Goal: Transaction & Acquisition: Book appointment/travel/reservation

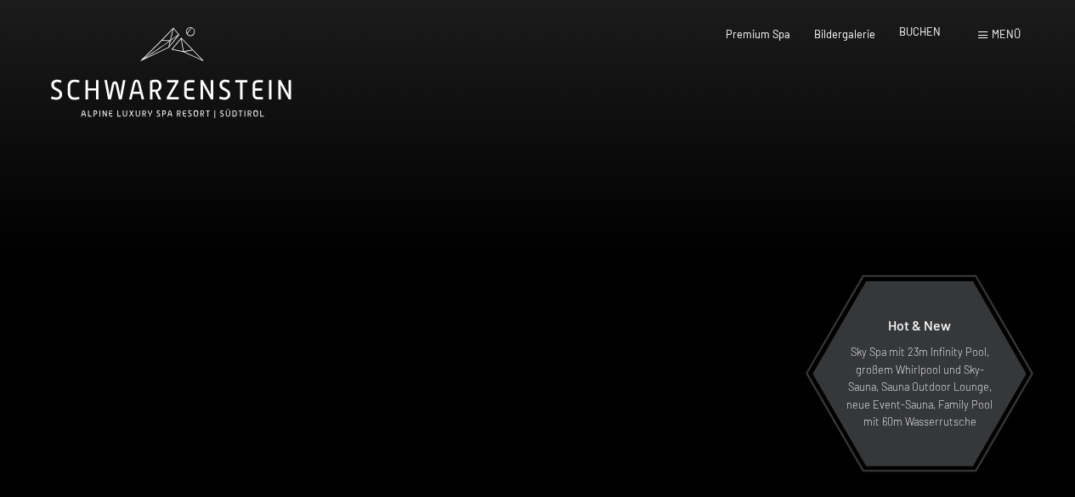
click at [910, 33] on span "BUCHEN" at bounding box center [920, 32] width 42 height 14
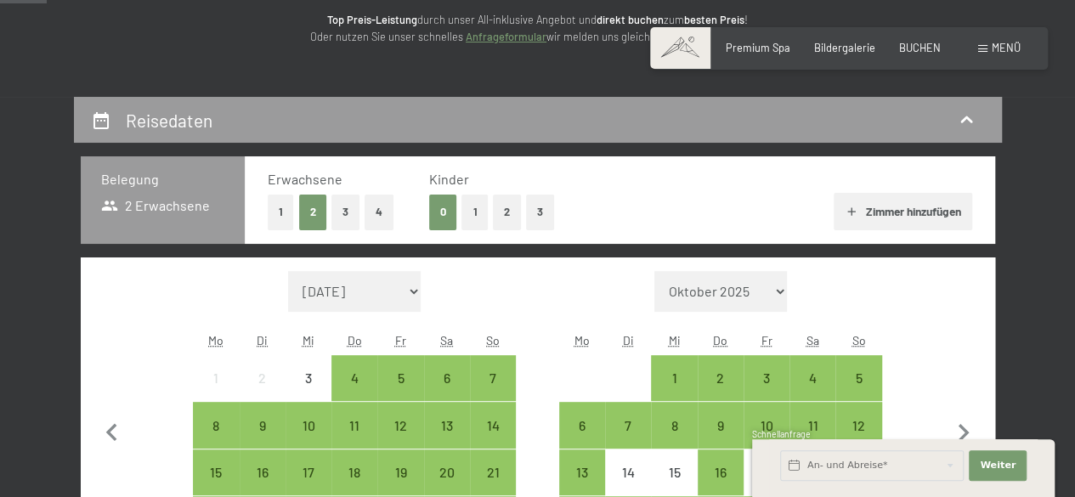
scroll to position [255, 0]
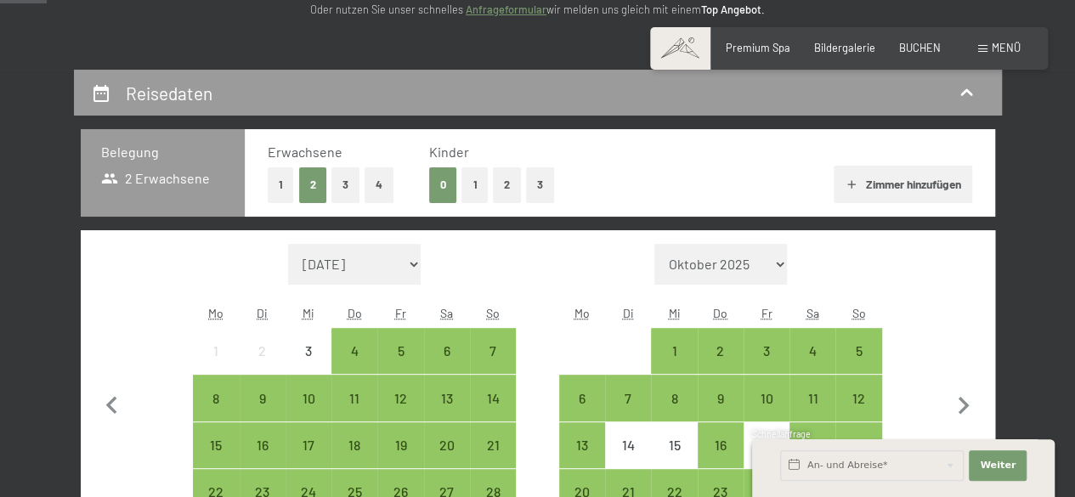
click at [510, 186] on button "2" at bounding box center [507, 184] width 28 height 35
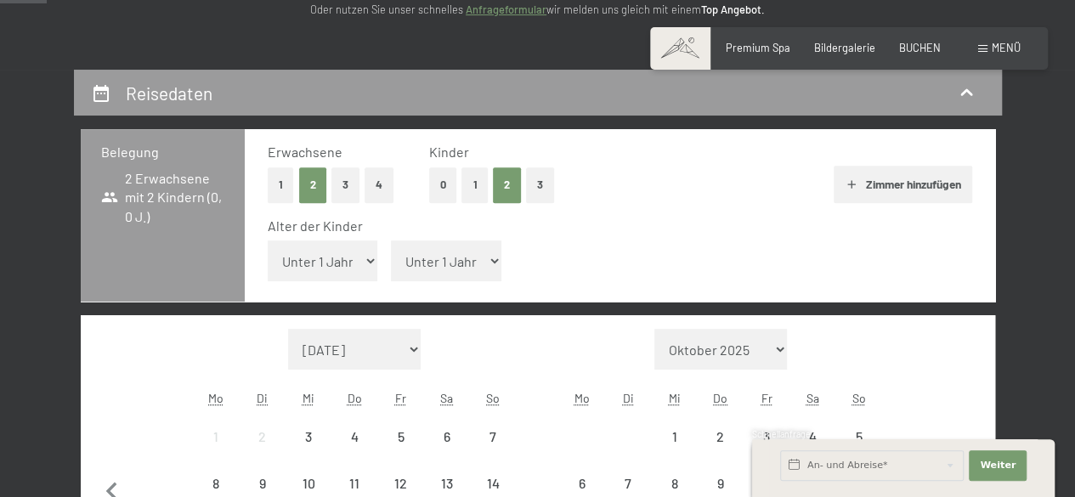
click at [481, 257] on select "Unter 1 Jahr 1 Jahr 2 Jahre 3 Jahre 4 Jahre 5 Jahre 6 Jahre 7 Jahre 8 Jahre 9 J…" at bounding box center [446, 260] width 110 height 41
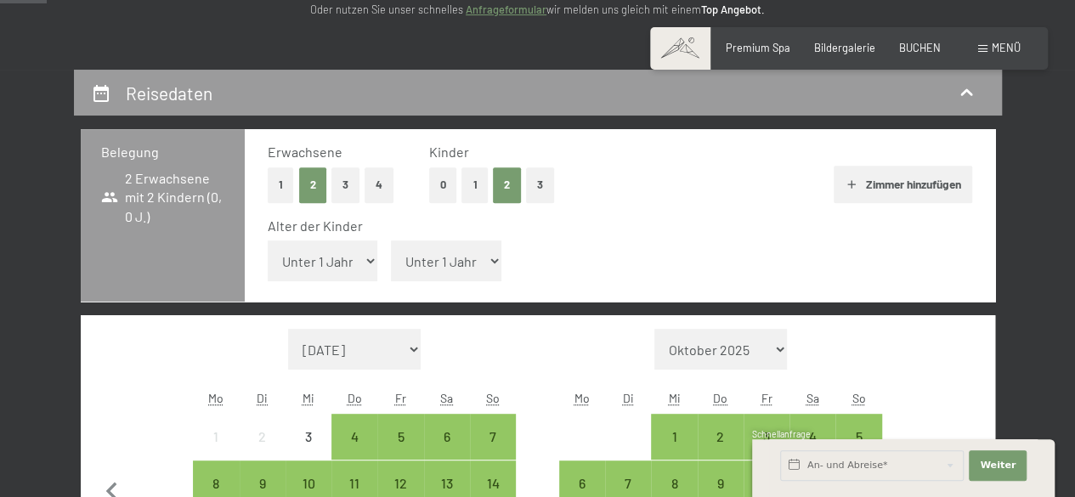
select select "11"
click at [391, 240] on select "Unter 1 Jahr 1 Jahr 2 Jahre 3 Jahre 4 Jahre 5 Jahre 6 Jahre 7 Jahre 8 Jahre 9 J…" at bounding box center [446, 260] width 110 height 41
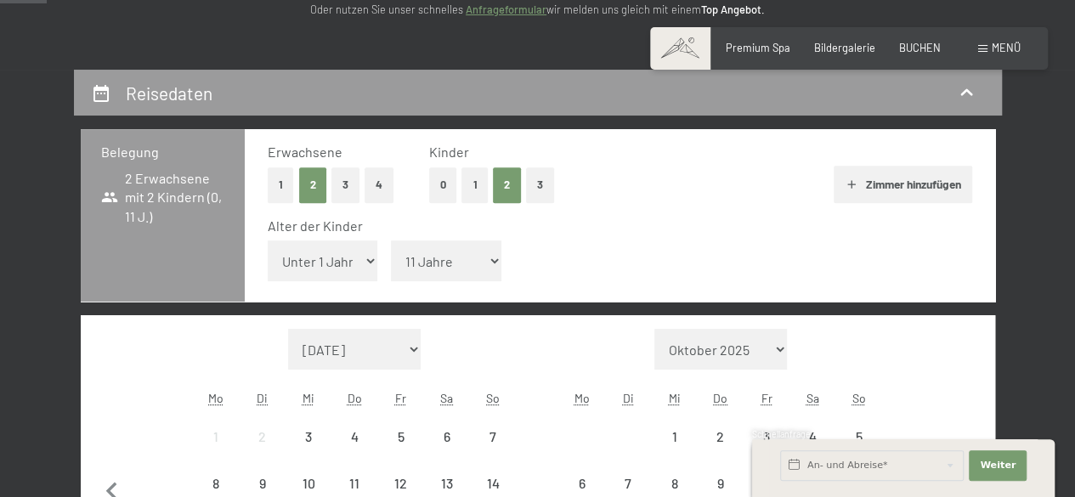
click at [353, 259] on select "Unter 1 Jahr 1 Jahr 2 Jahre 3 Jahre 4 Jahre 5 Jahre 6 Jahre 7 Jahre 8 Jahre 9 J…" at bounding box center [323, 260] width 110 height 41
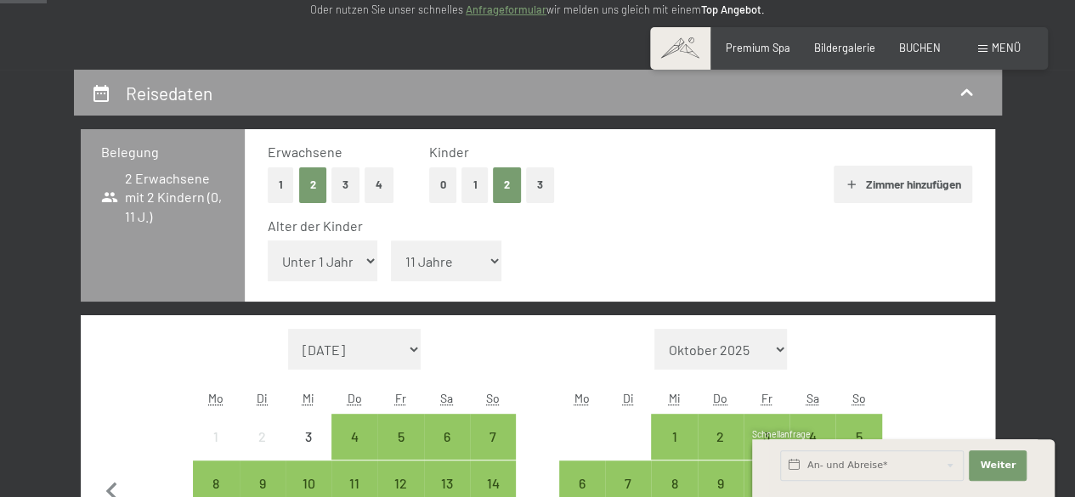
select select "13"
click at [268, 240] on select "Unter 1 Jahr 1 Jahr 2 Jahre 3 Jahre 4 Jahre 5 Jahre 6 Jahre 7 Jahre 8 Jahre 9 J…" at bounding box center [323, 260] width 110 height 41
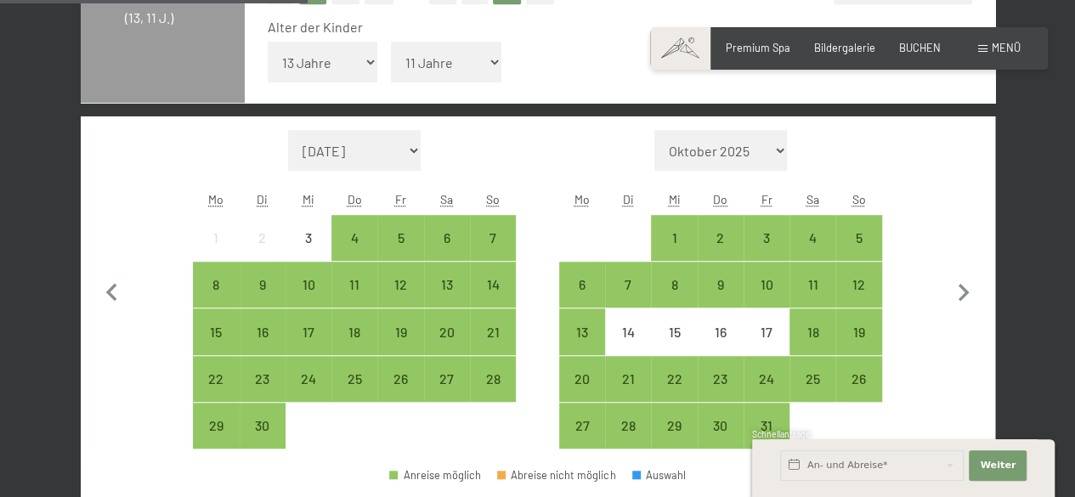
scroll to position [510, 0]
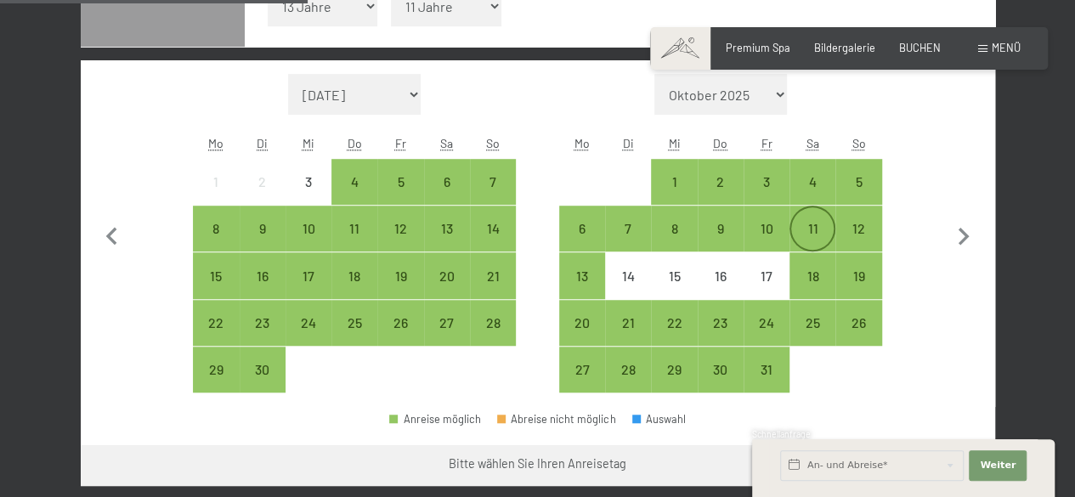
click at [818, 218] on div "11" at bounding box center [812, 228] width 42 height 42
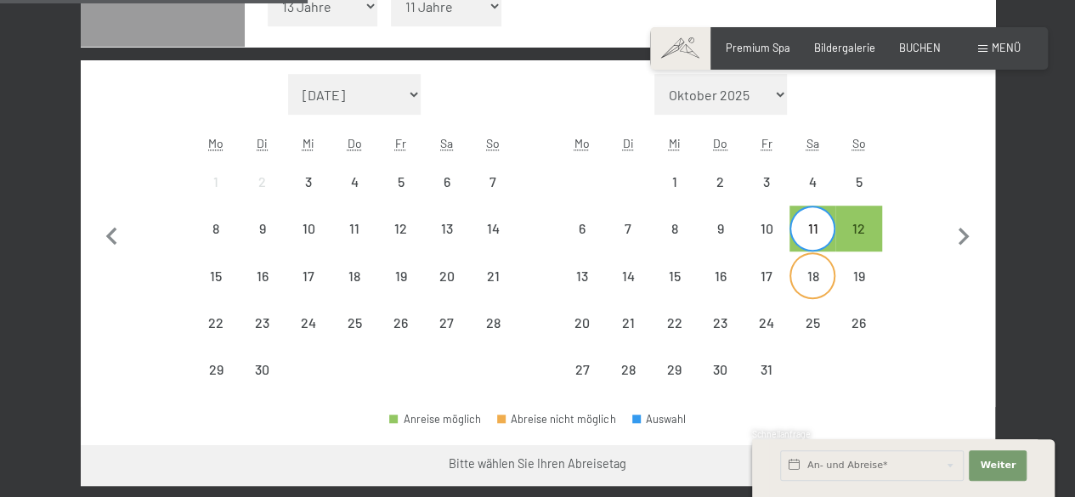
click at [802, 276] on div "18" at bounding box center [812, 290] width 42 height 42
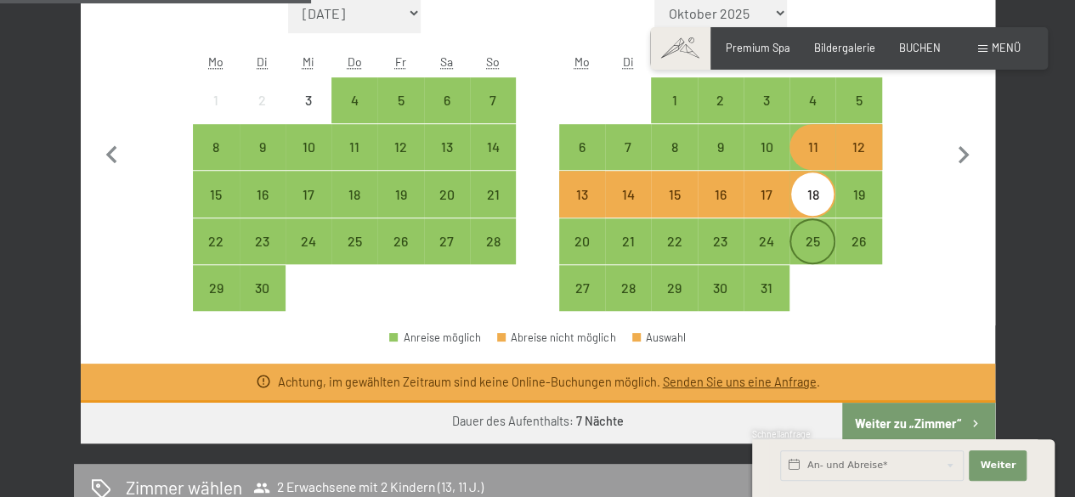
scroll to position [595, 0]
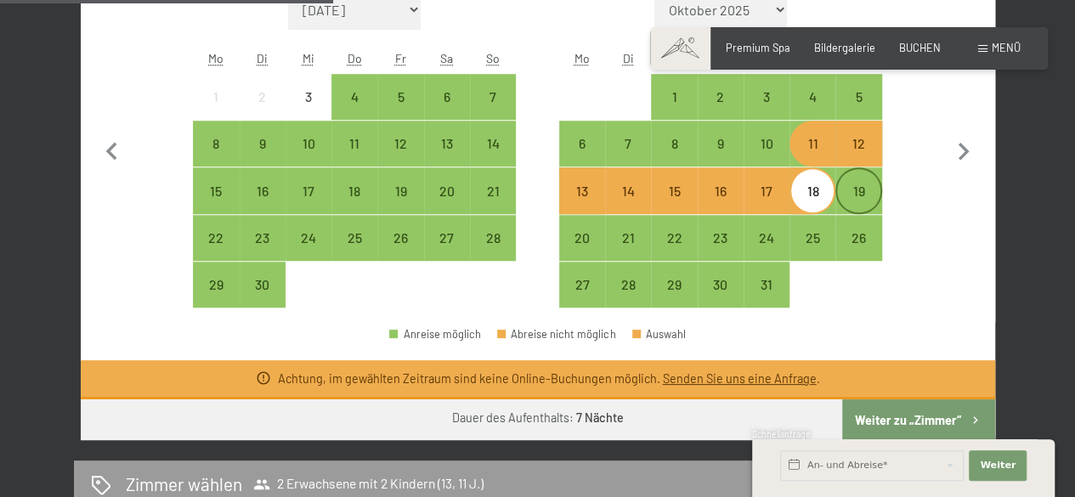
click at [860, 184] on div "19" at bounding box center [858, 205] width 42 height 42
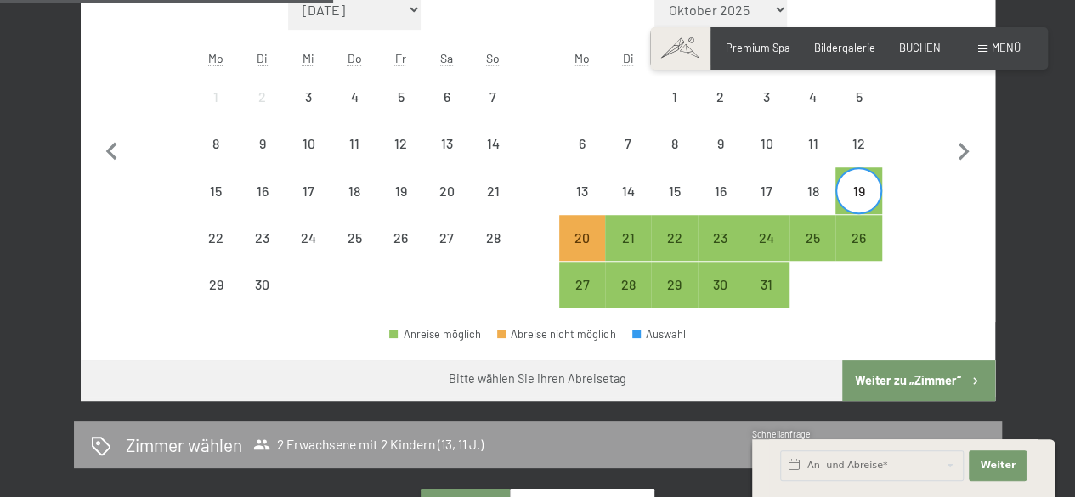
click at [935, 214] on div "Monat/Jahr September 2025 Oktober 2025 November 2025 Dezember 2025 Januar 2026 …" at bounding box center [537, 148] width 859 height 319
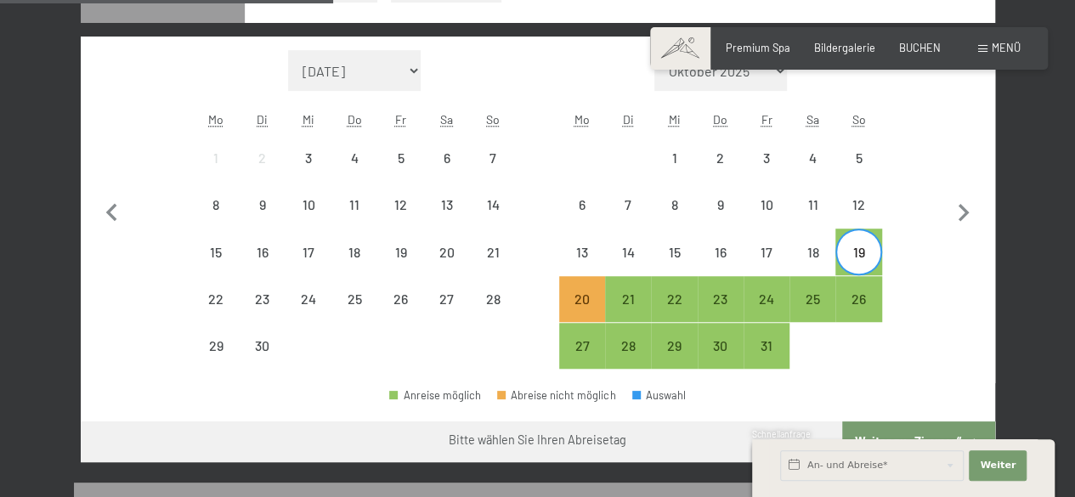
scroll to position [510, 0]
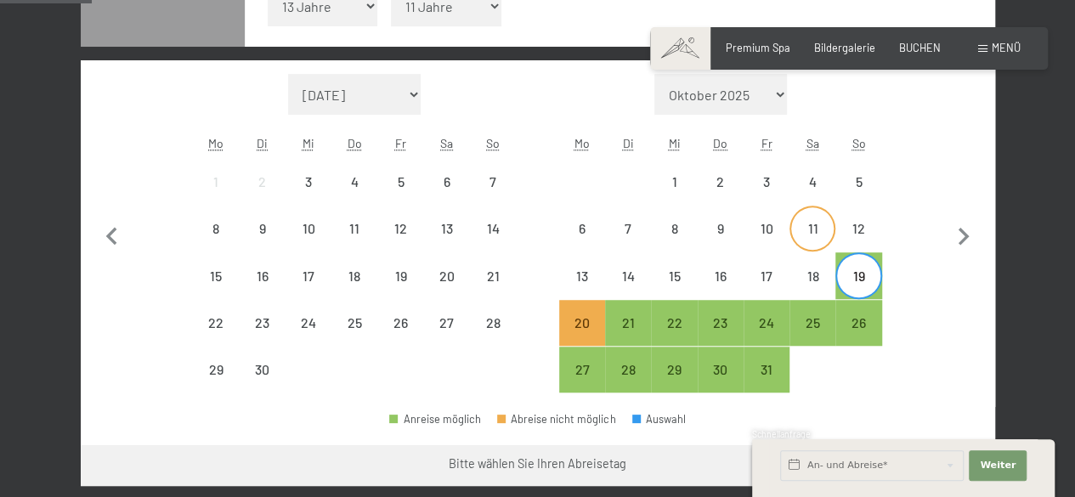
click at [810, 225] on div "11" at bounding box center [812, 243] width 42 height 42
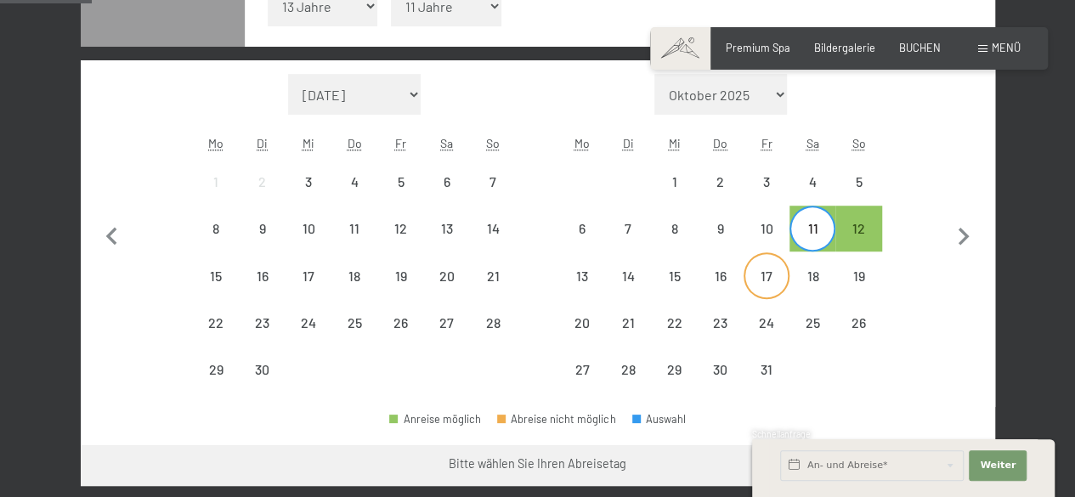
click at [778, 269] on div "17" at bounding box center [766, 290] width 42 height 42
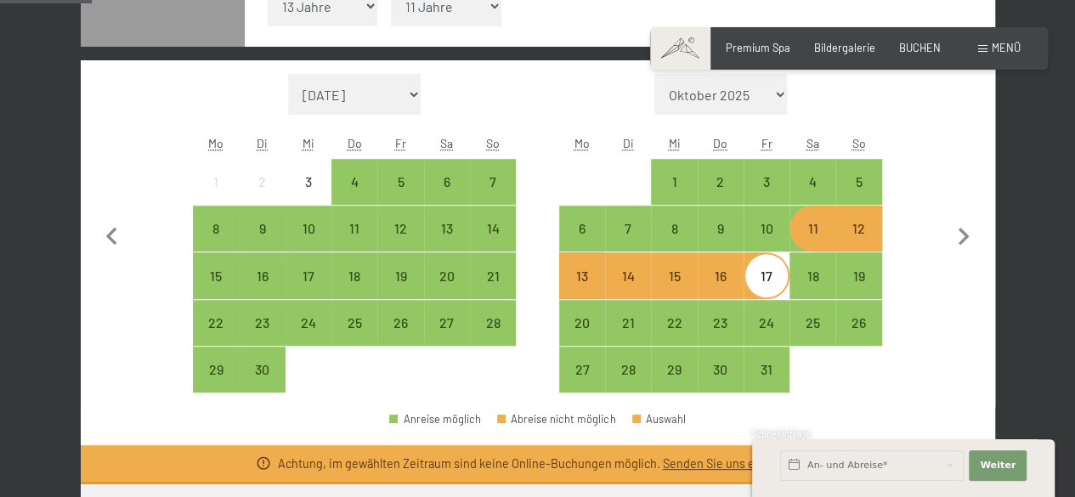
click at [815, 230] on div "11" at bounding box center [812, 243] width 42 height 42
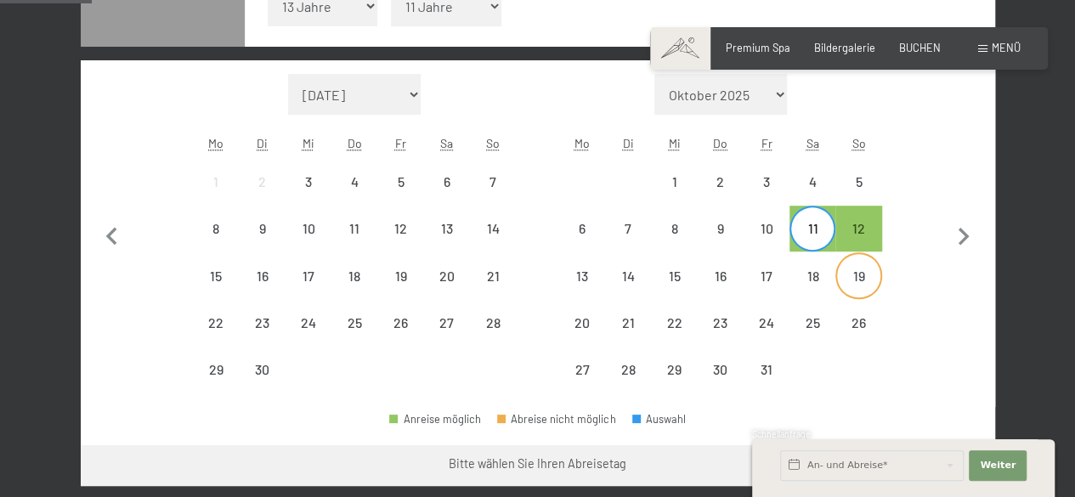
click at [863, 278] on div "19" at bounding box center [858, 290] width 42 height 42
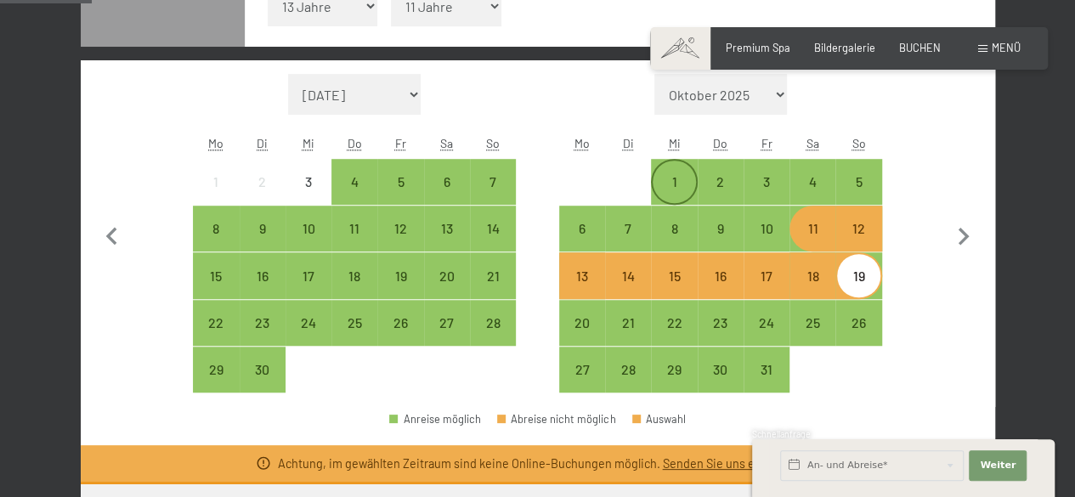
click at [663, 182] on div "1" at bounding box center [673, 196] width 42 height 42
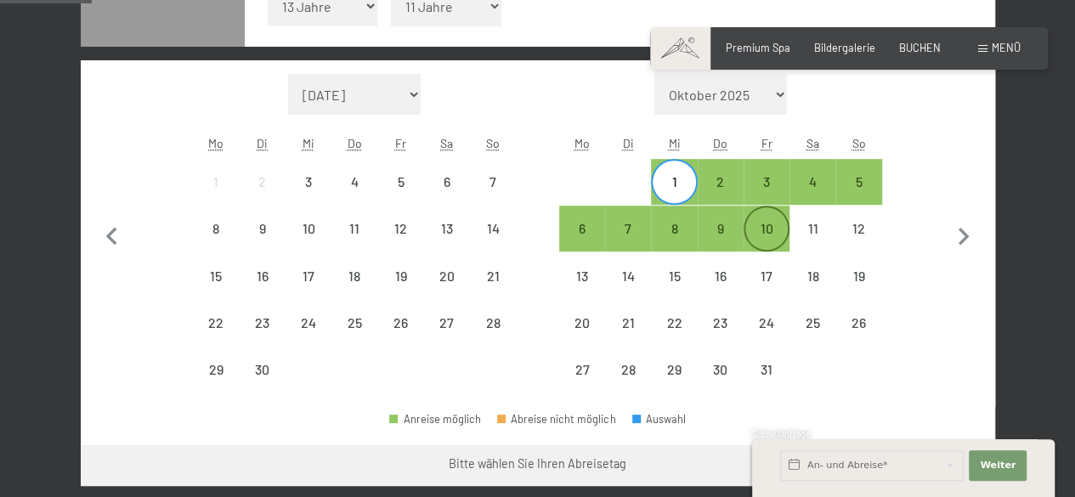
click at [773, 228] on div "10" at bounding box center [766, 243] width 42 height 42
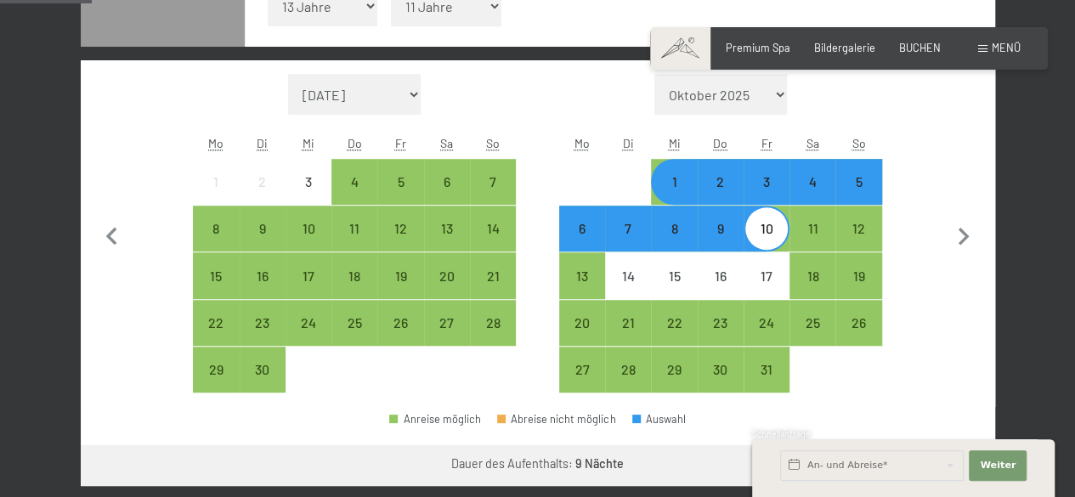
click at [773, 228] on div "10" at bounding box center [766, 243] width 42 height 42
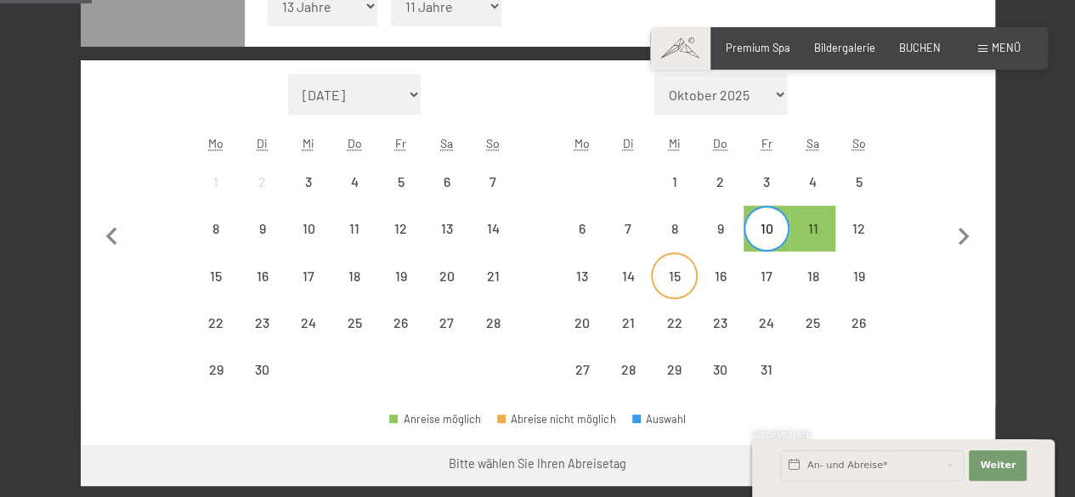
click at [671, 279] on div "15" at bounding box center [673, 290] width 42 height 42
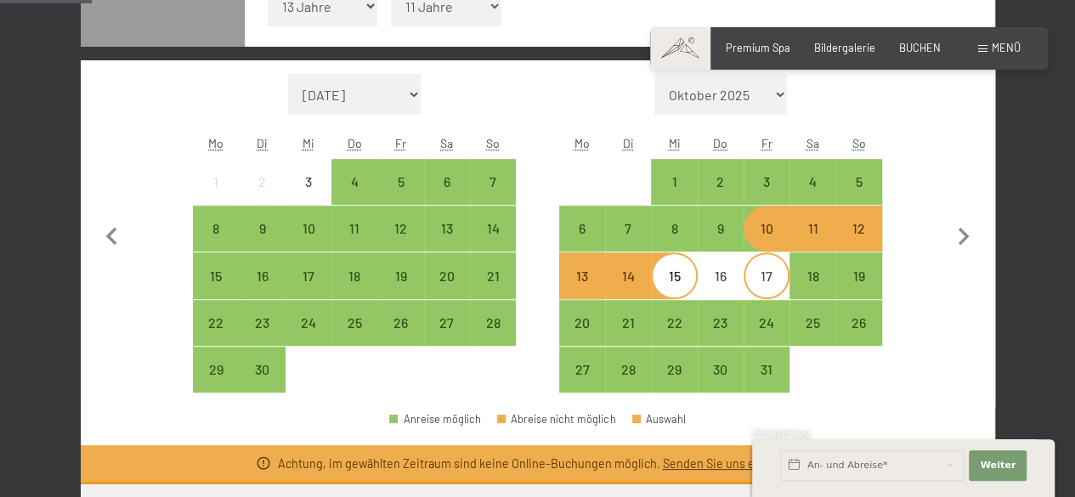
click at [760, 273] on div "17" at bounding box center [766, 290] width 42 height 42
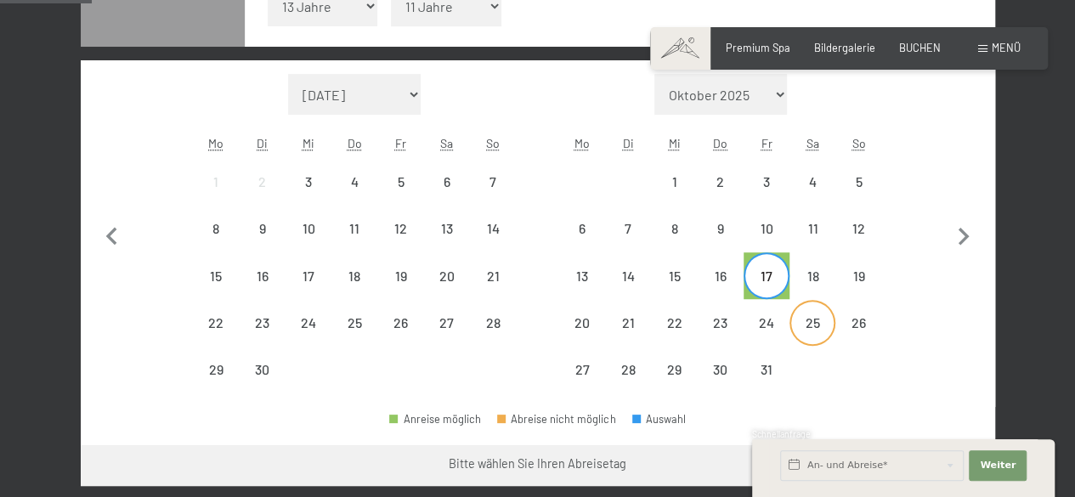
click at [808, 321] on div "25" at bounding box center [812, 337] width 42 height 42
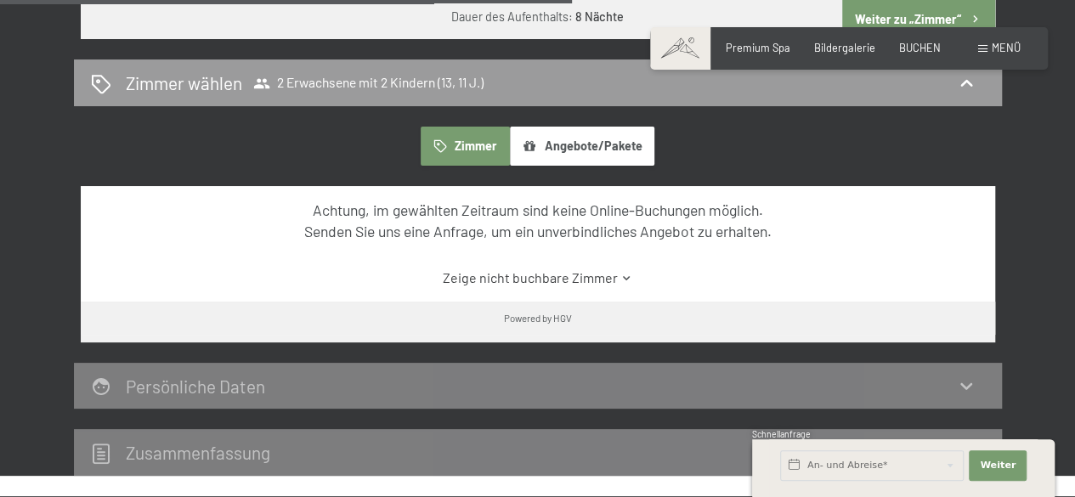
scroll to position [1019, 0]
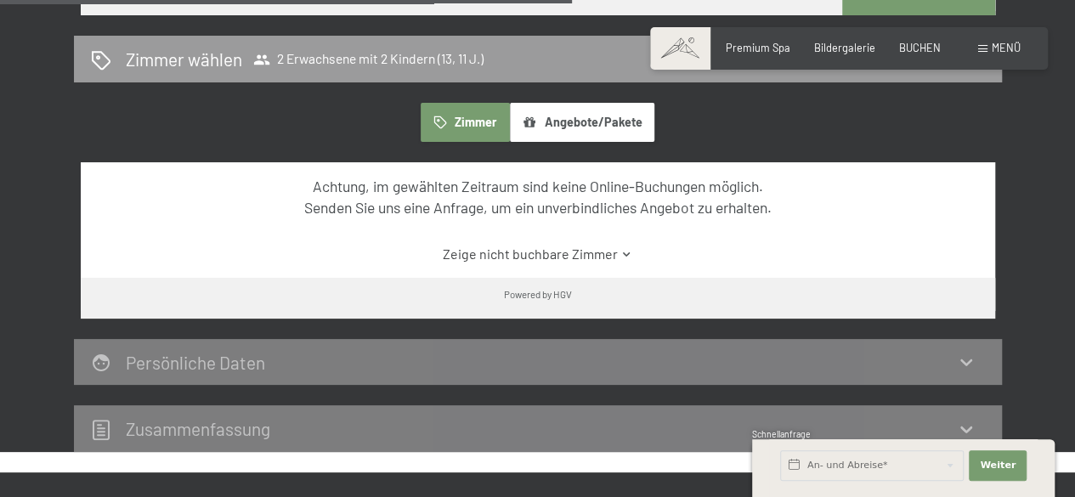
click at [627, 251] on icon at bounding box center [626, 254] width 13 height 13
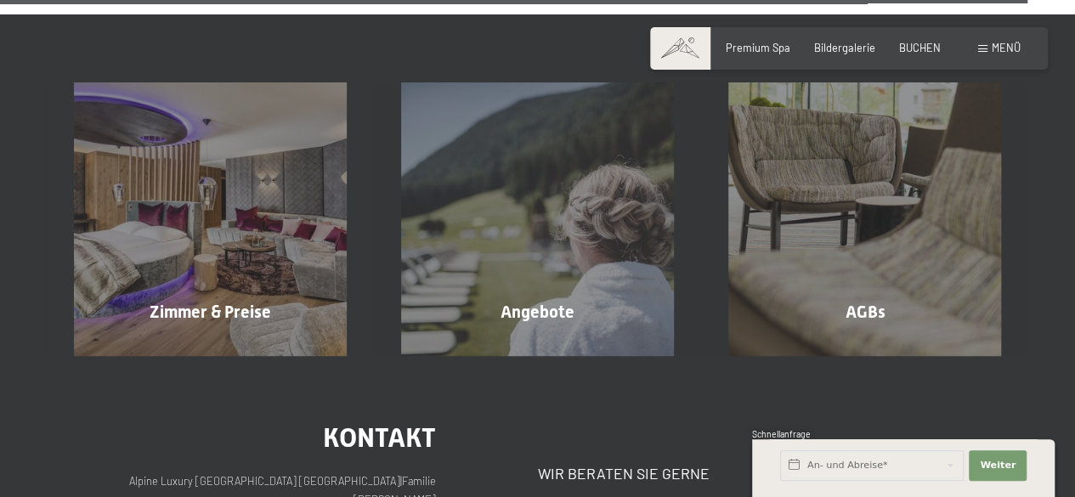
scroll to position [6031, 0]
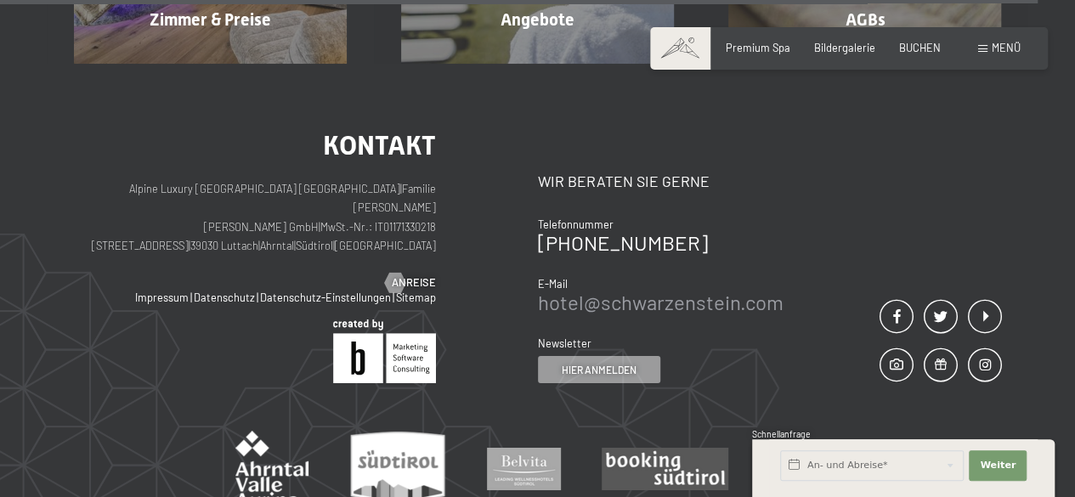
click at [661, 290] on link "hotel@ no-spam. schwarzenstein. no-spam. com" at bounding box center [660, 302] width 245 height 25
click at [883, 150] on div "Kontakt Wir beraten Sie gerne Telefonnummer +39 0474 674100 E-Mail hotel@ no-sp…" at bounding box center [770, 257] width 464 height 251
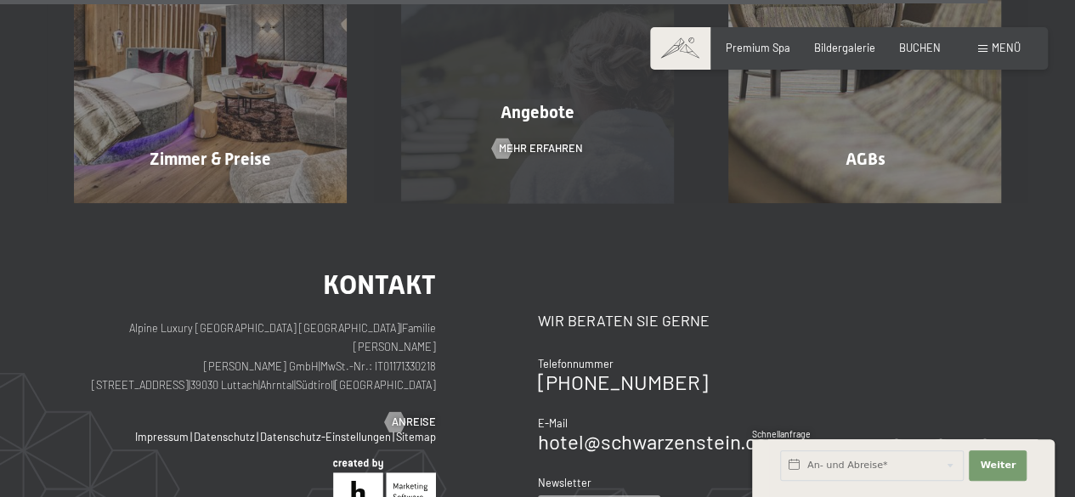
scroll to position [5740, 0]
